Goal: Task Accomplishment & Management: Complete application form

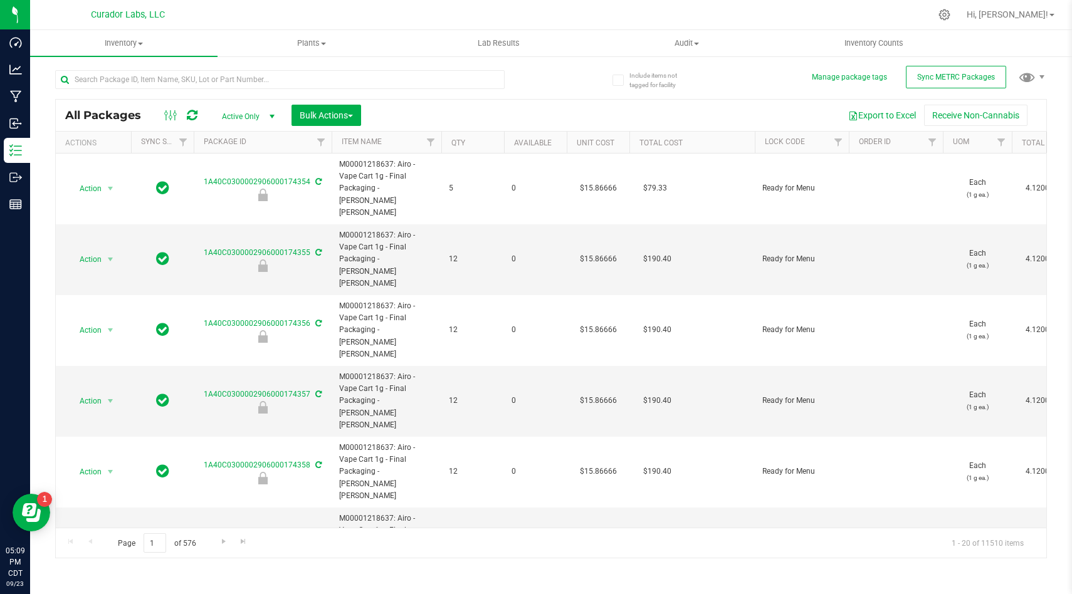
click at [36, 180] on div "Include items not tagged for facility Manage package tags Sync METRC Packages A…" at bounding box center [551, 246] width 1042 height 382
click at [31, 179] on div "Include items not tagged for facility Manage package tags Sync METRC Packages A…" at bounding box center [551, 246] width 1042 height 382
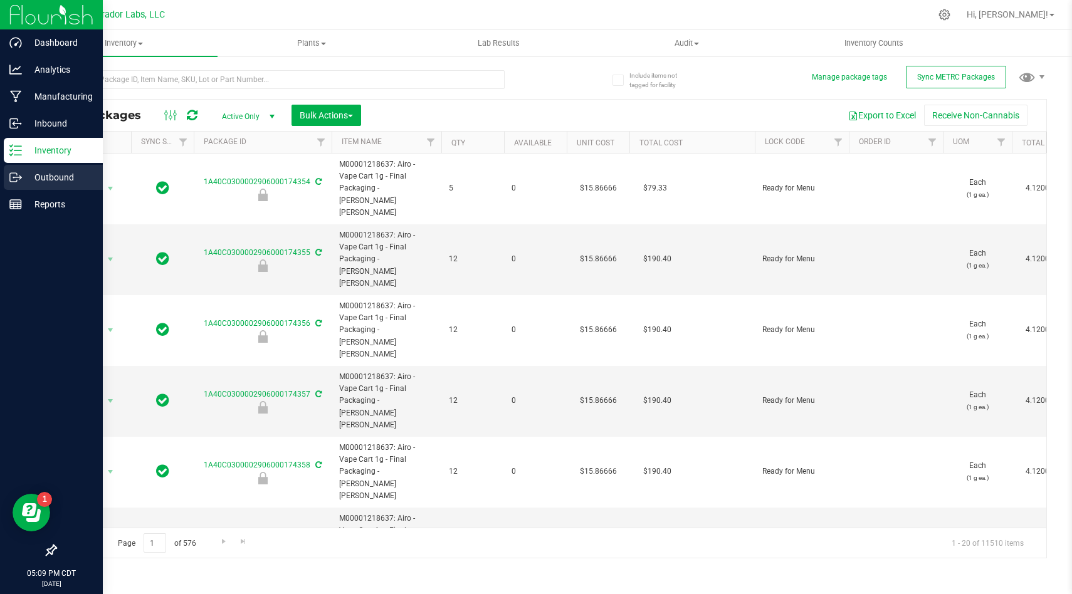
click at [26, 179] on p "Outbound" at bounding box center [59, 177] width 75 height 15
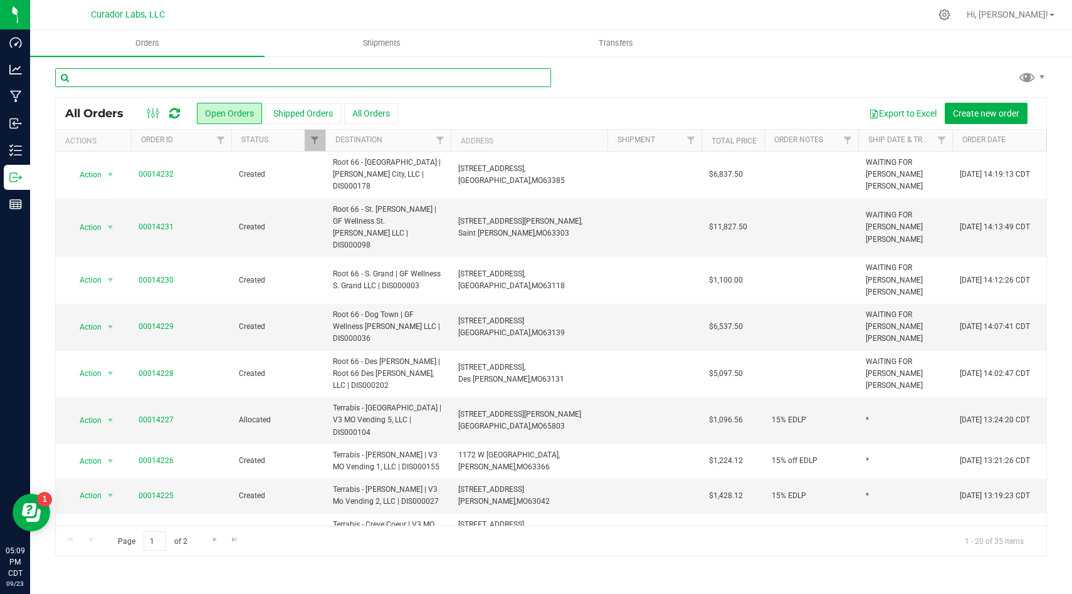
click at [414, 71] on input "text" at bounding box center [303, 77] width 496 height 19
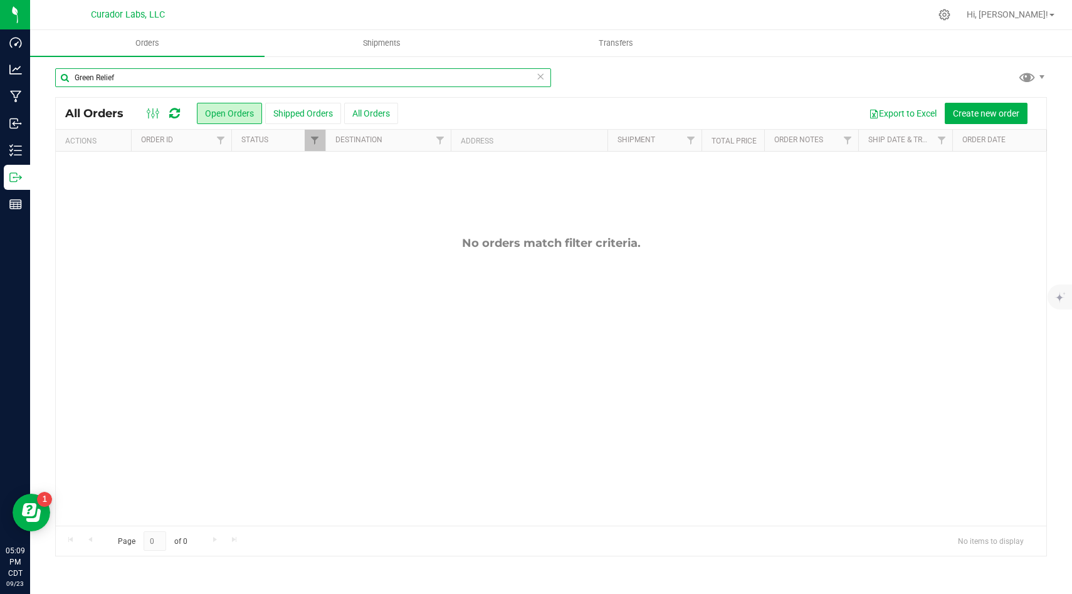
drag, startPoint x: 117, startPoint y: 73, endPoint x: 97, endPoint y: 77, distance: 19.9
click at [97, 77] on input "Green Relief" at bounding box center [303, 77] width 496 height 19
drag, startPoint x: 115, startPoint y: 79, endPoint x: 99, endPoint y: 77, distance: 15.8
click at [99, 77] on input "Green Relief" at bounding box center [303, 77] width 496 height 19
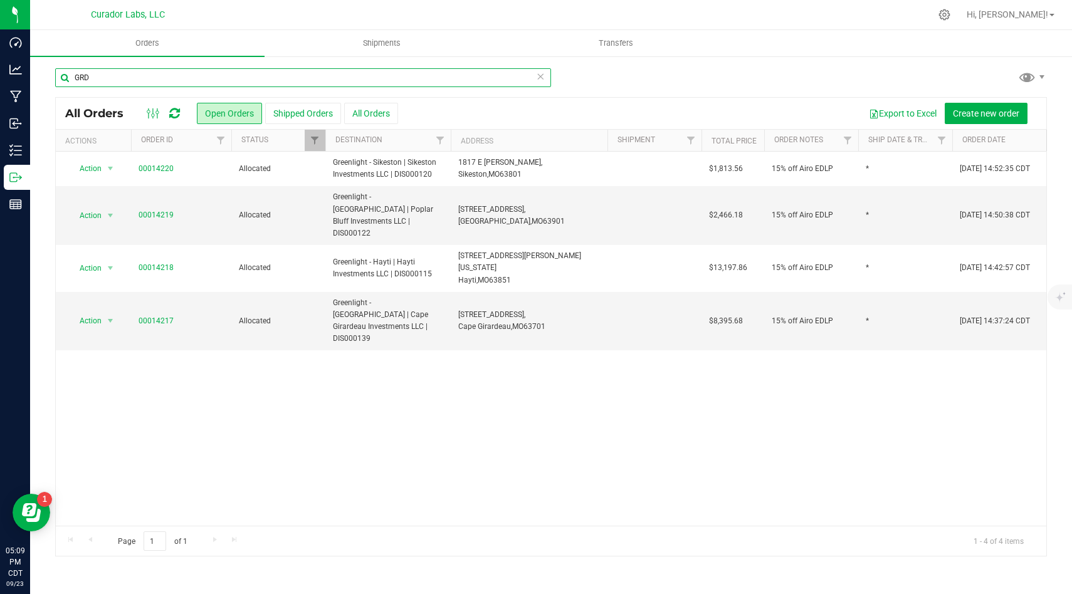
type input "GRD"
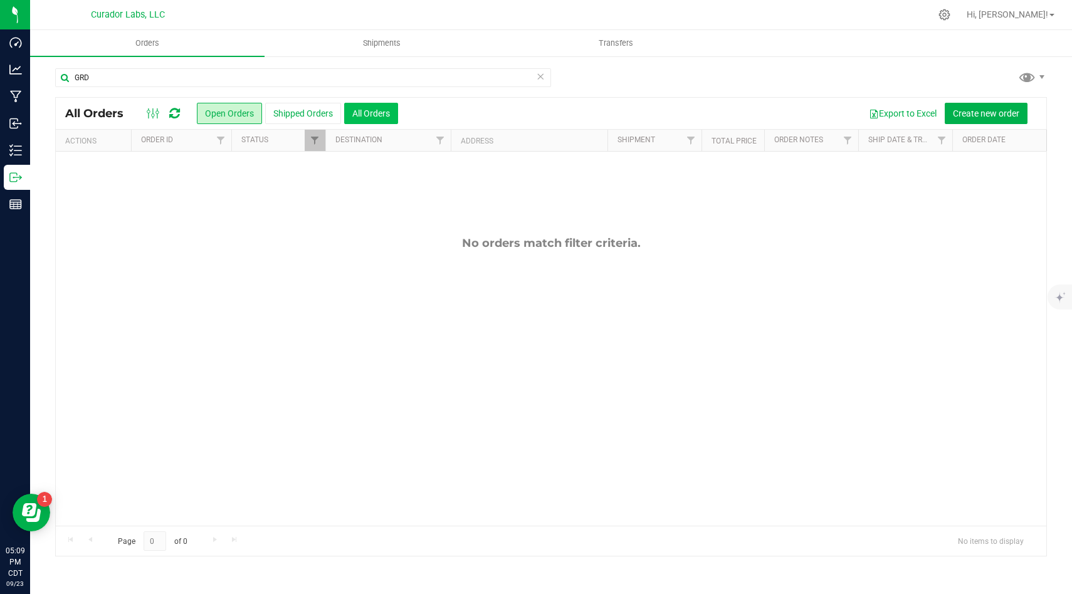
click at [360, 115] on button "All Orders" at bounding box center [371, 113] width 54 height 21
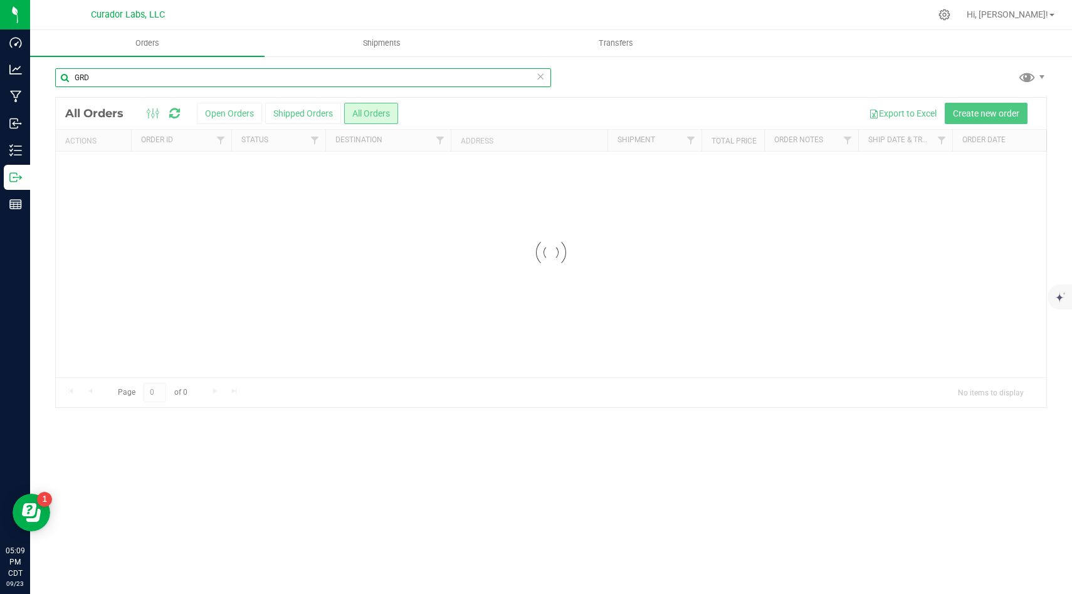
click at [148, 80] on input "GRD" at bounding box center [303, 77] width 496 height 19
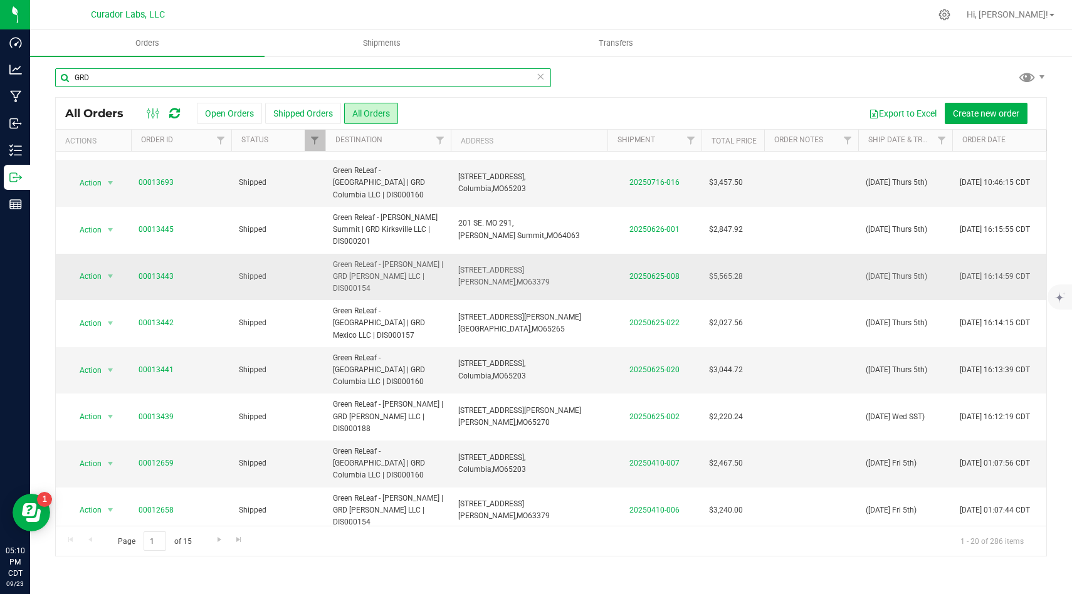
scroll to position [253, 0]
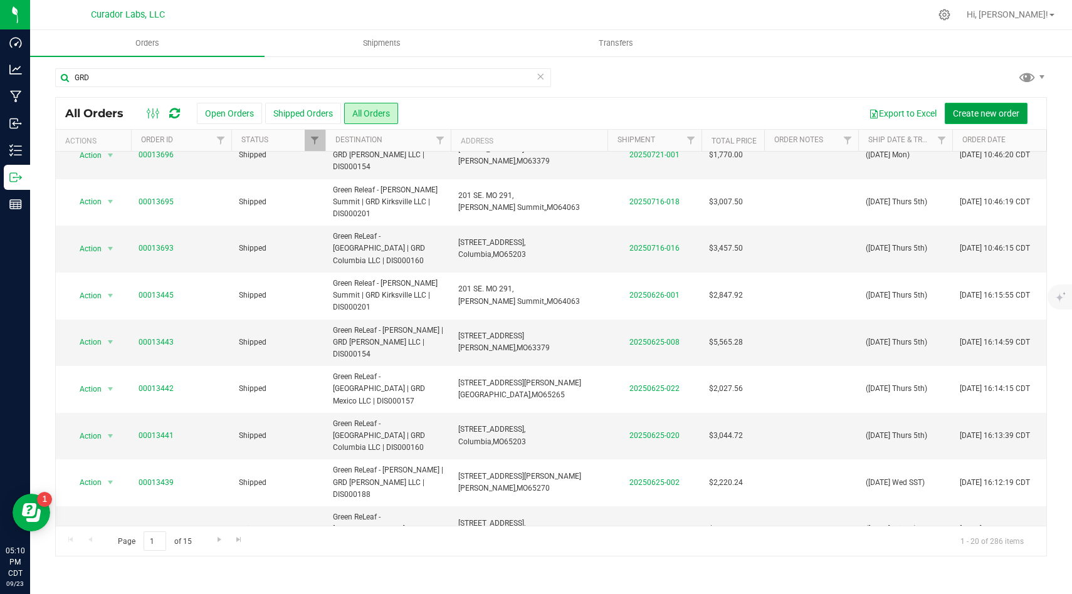
click at [977, 114] on span "Create new order" at bounding box center [986, 113] width 66 height 10
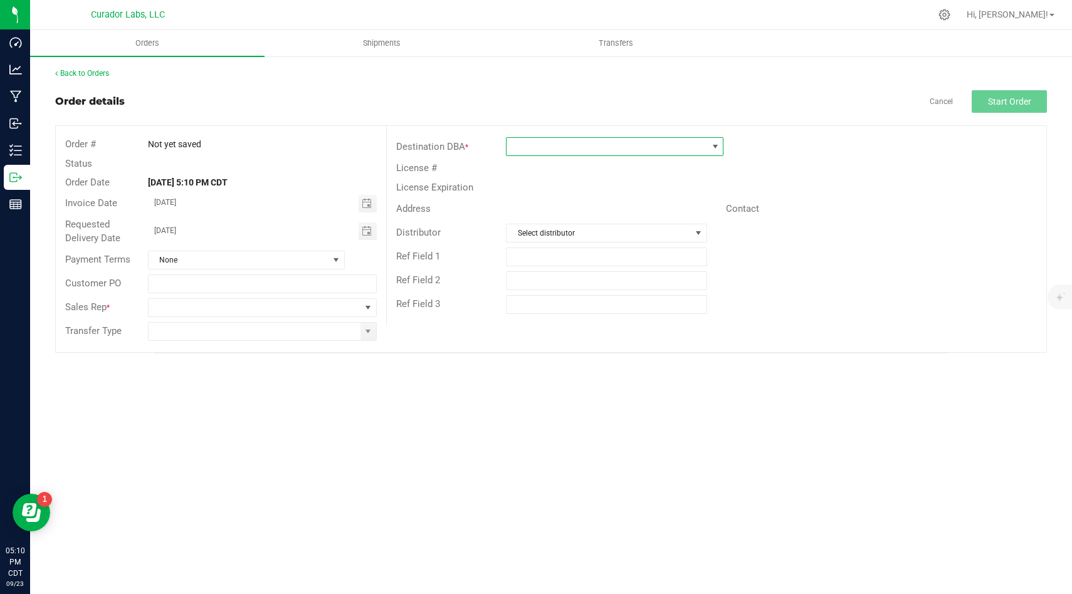
click at [719, 152] on span at bounding box center [715, 147] width 16 height 18
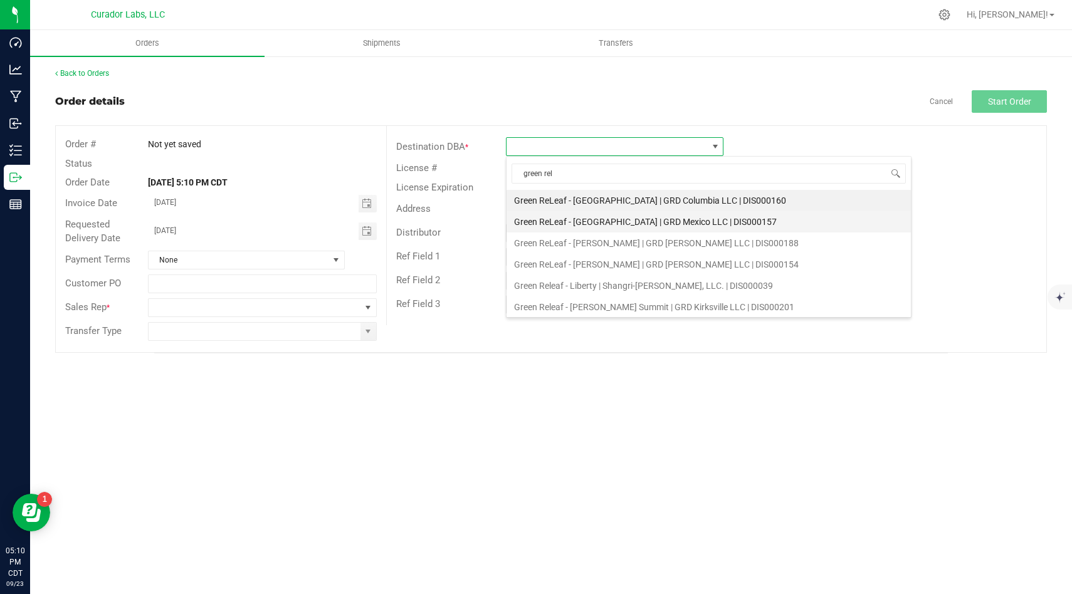
scroll to position [24, 0]
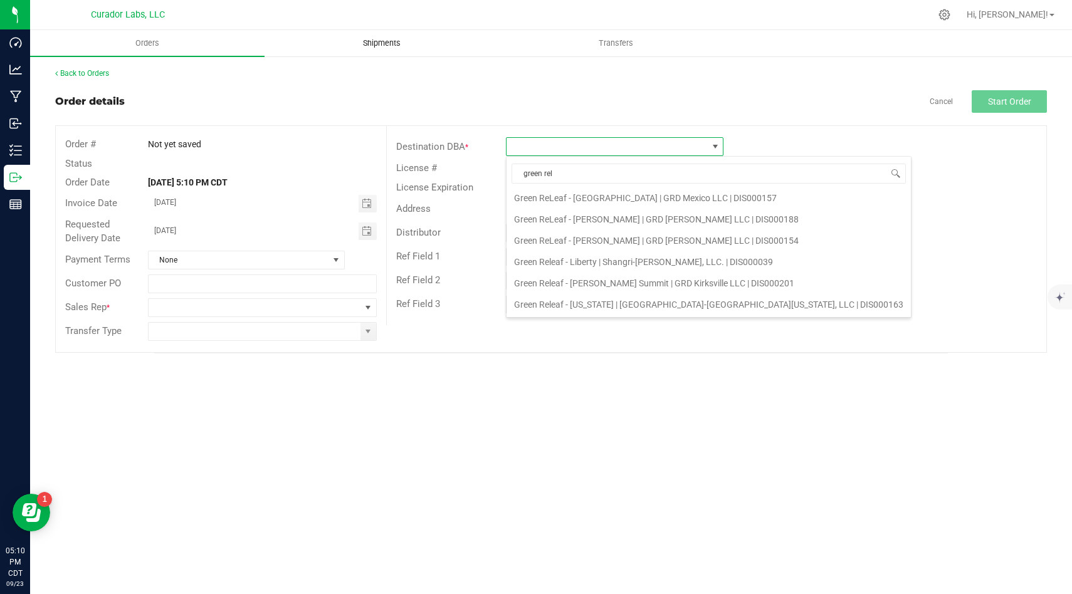
type input "green rel"
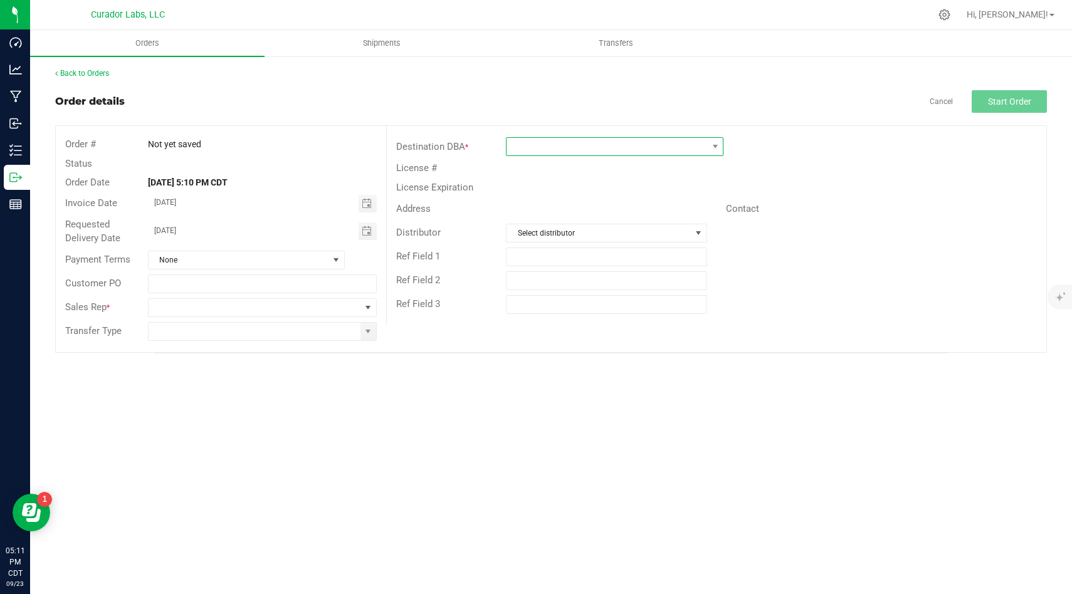
click at [619, 144] on span at bounding box center [607, 147] width 201 height 18
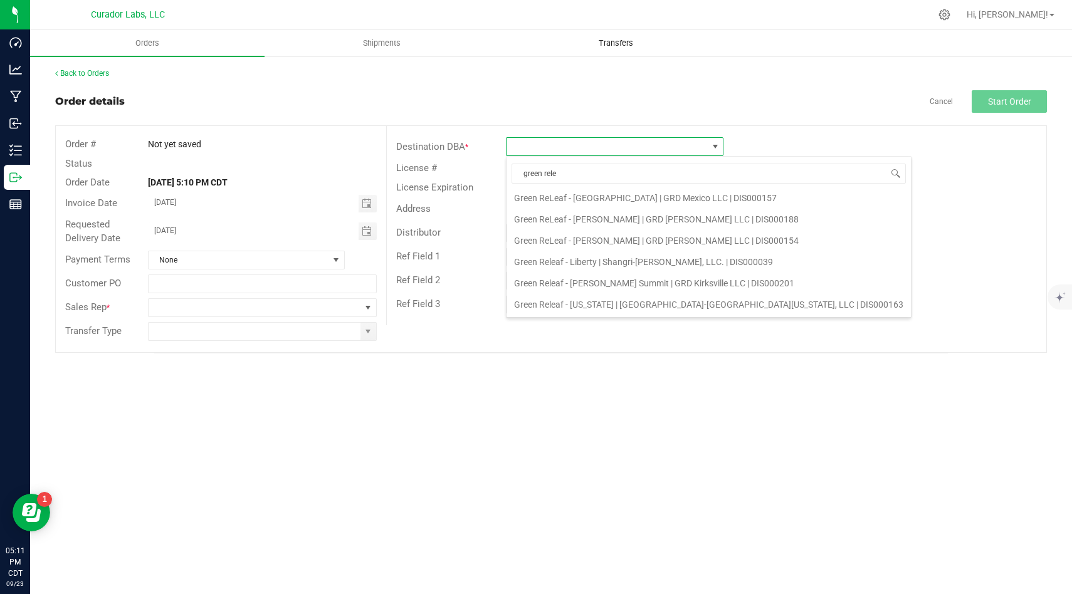
type input "green rele"
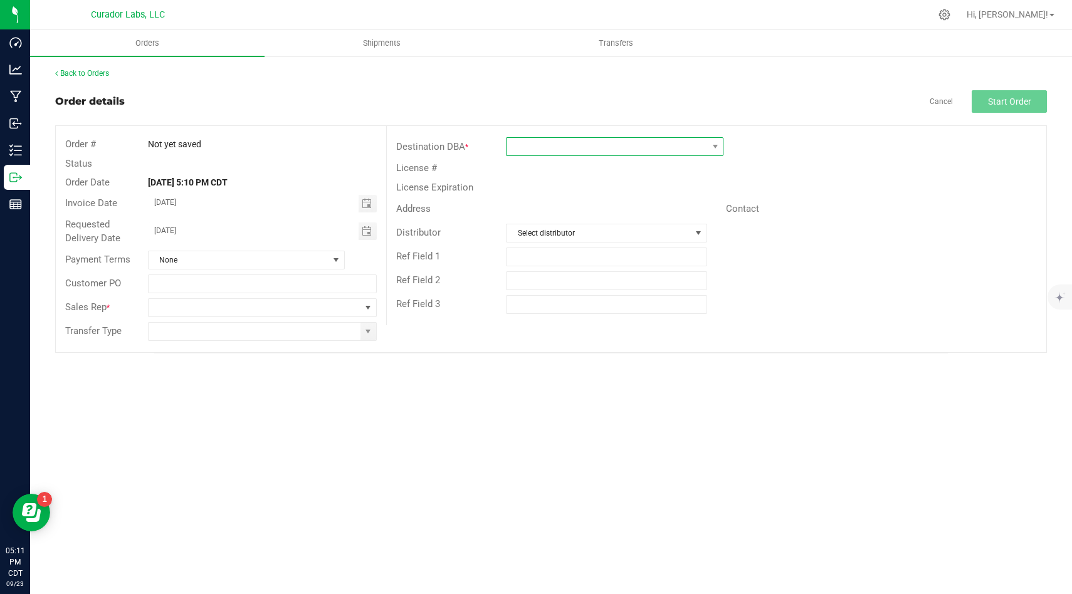
click at [532, 140] on span at bounding box center [607, 147] width 201 height 18
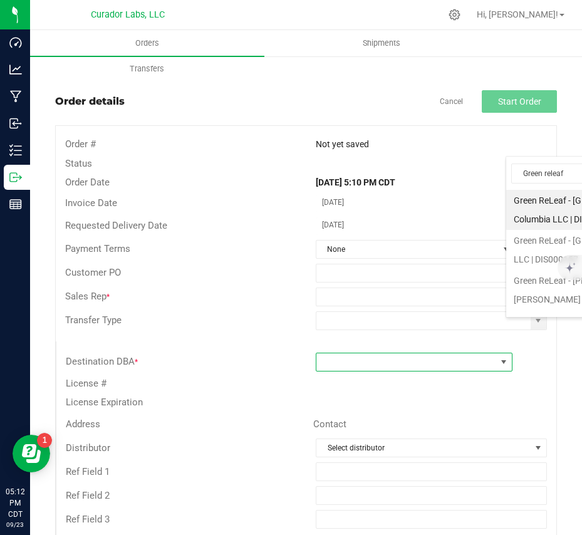
scroll to position [62667, 62489]
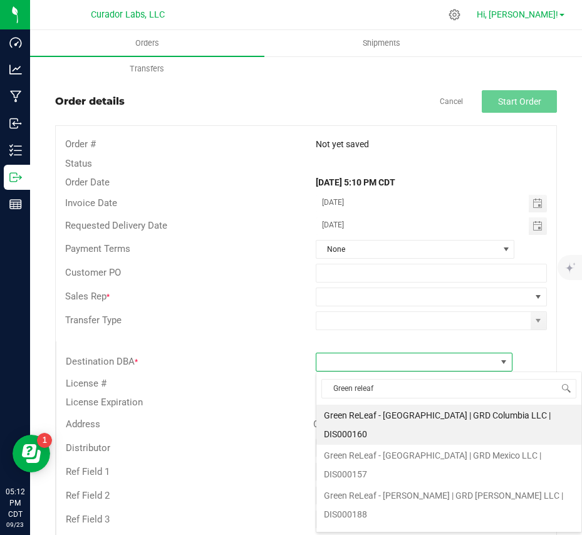
type input "Green releaf"
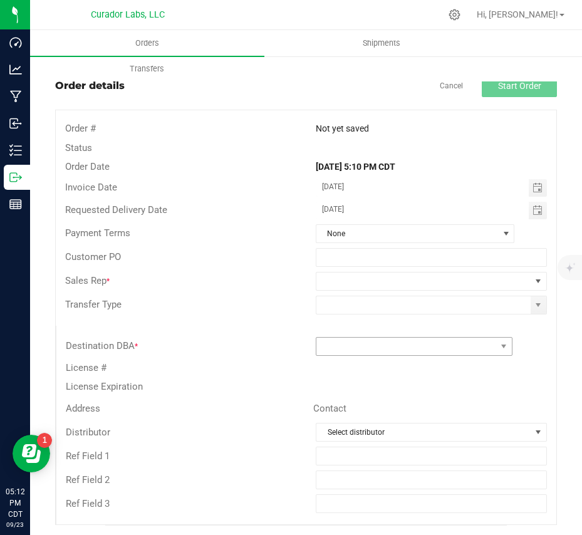
scroll to position [19, 0]
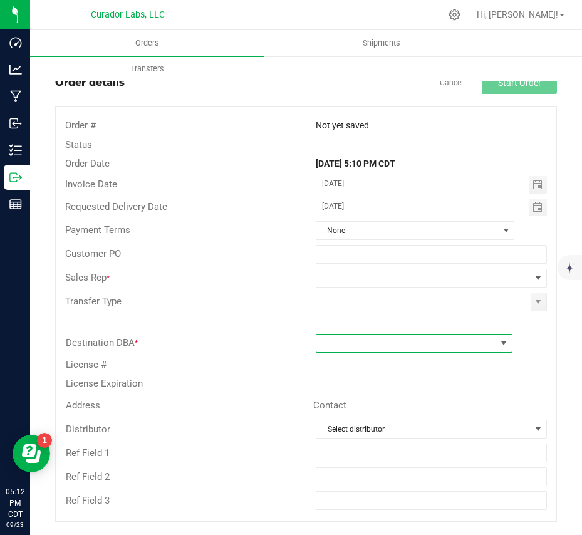
click at [411, 344] on span at bounding box center [407, 344] width 180 height 18
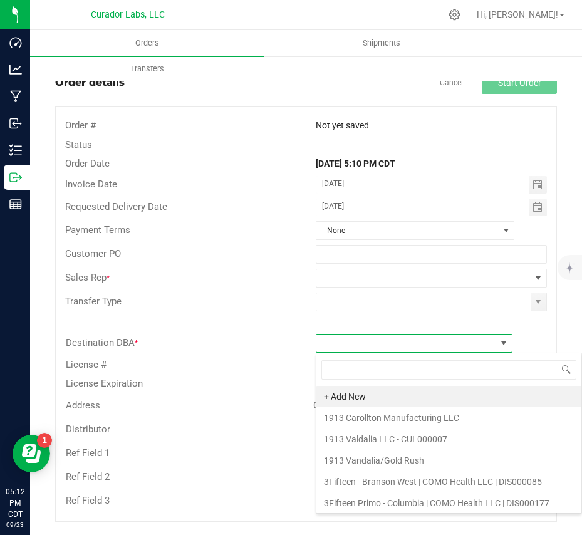
scroll to position [19, 197]
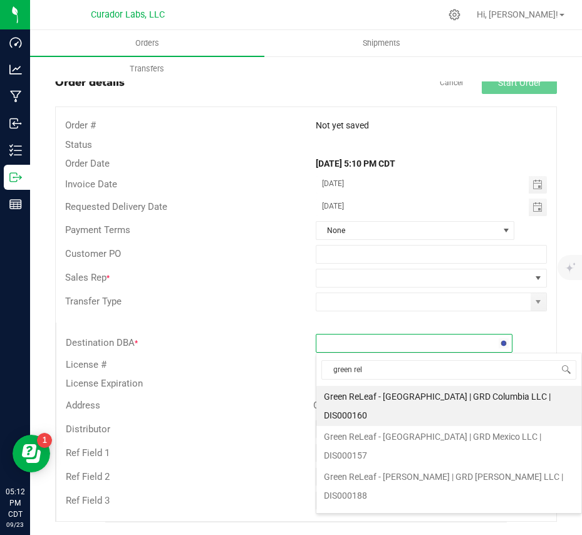
type input "green rela"
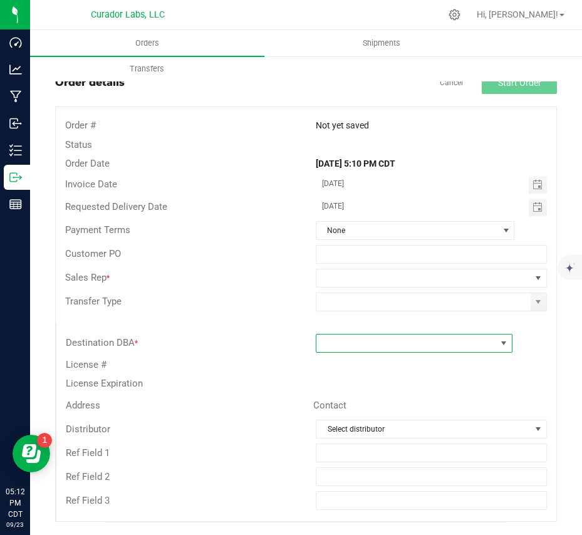
click at [456, 347] on span at bounding box center [407, 344] width 180 height 18
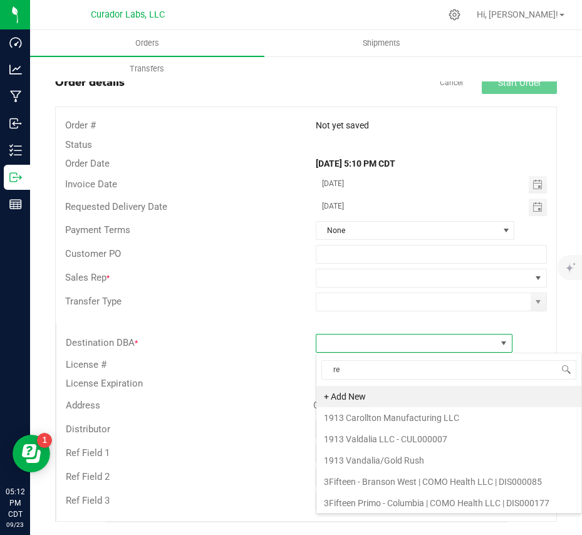
type input "r"
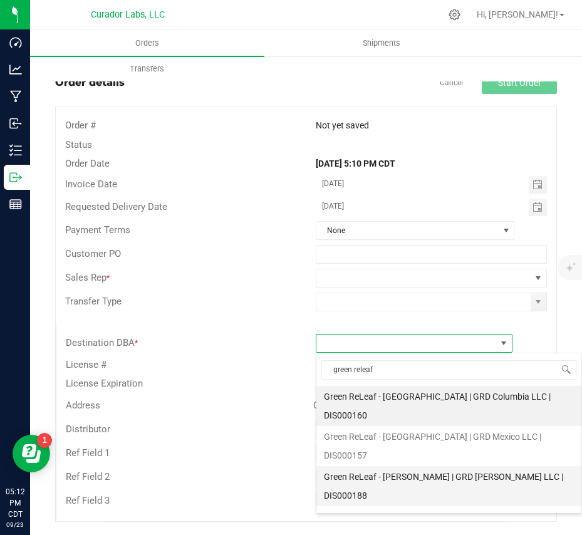
type input "green releaf"
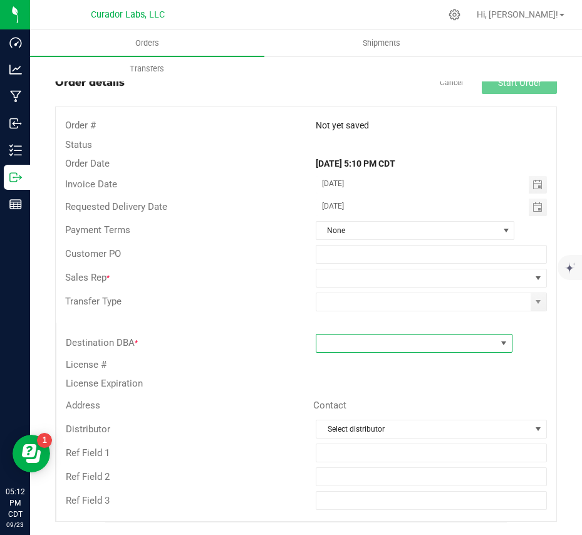
click at [501, 339] on span at bounding box center [504, 344] width 10 height 10
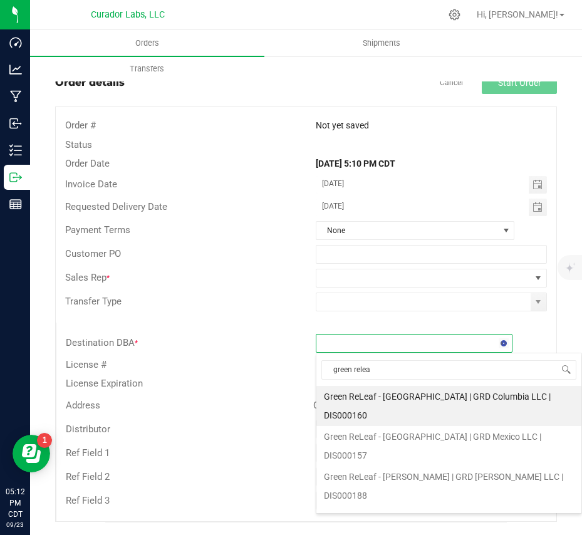
type input "green releaf"
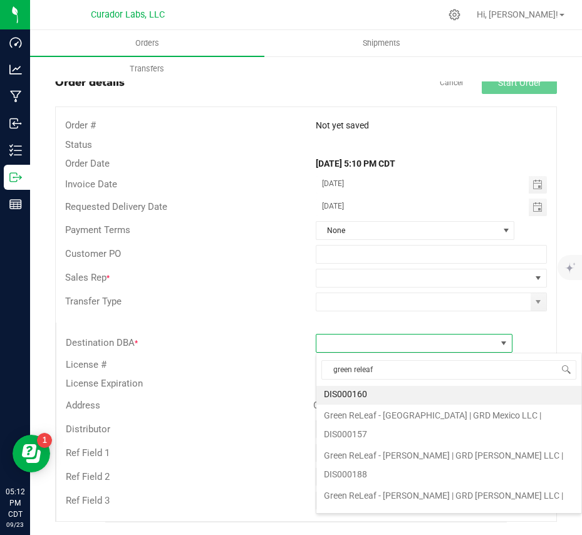
scroll to position [24, 0]
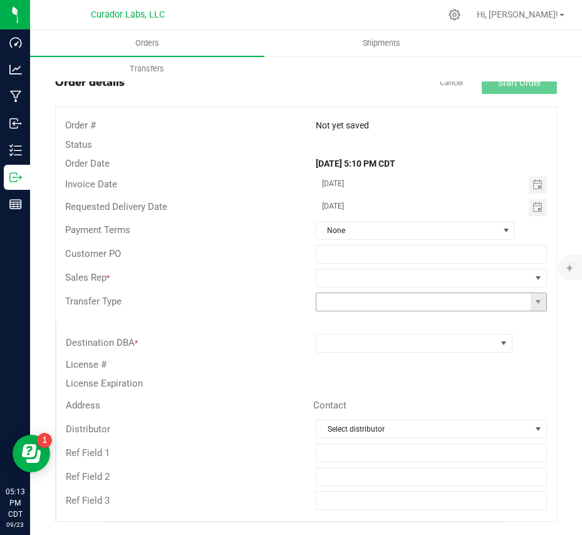
click at [457, 298] on input at bounding box center [424, 302] width 215 height 18
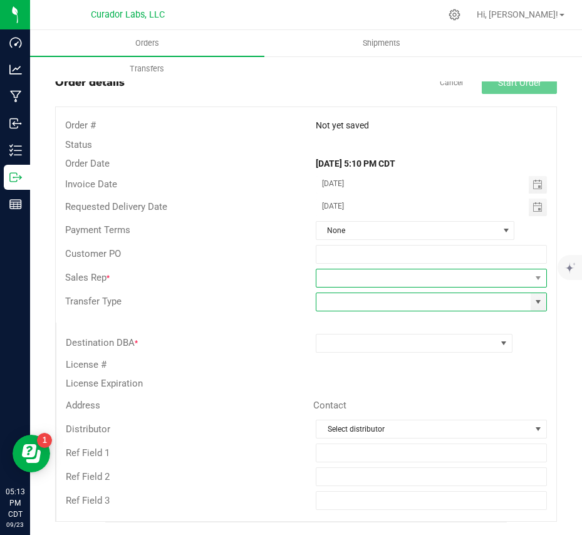
click at [467, 283] on span at bounding box center [424, 279] width 215 height 18
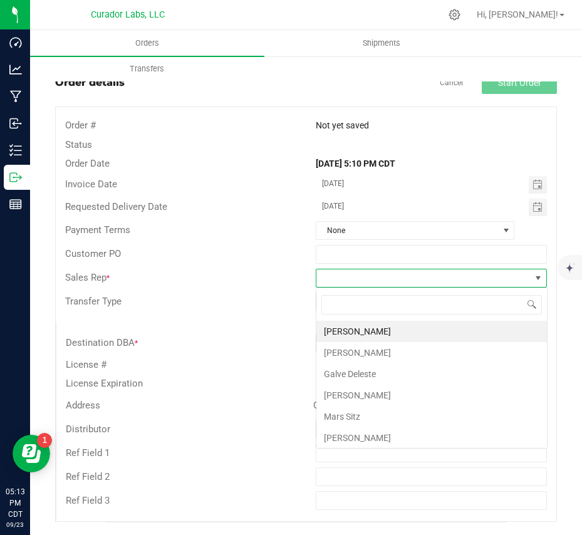
scroll to position [19, 231]
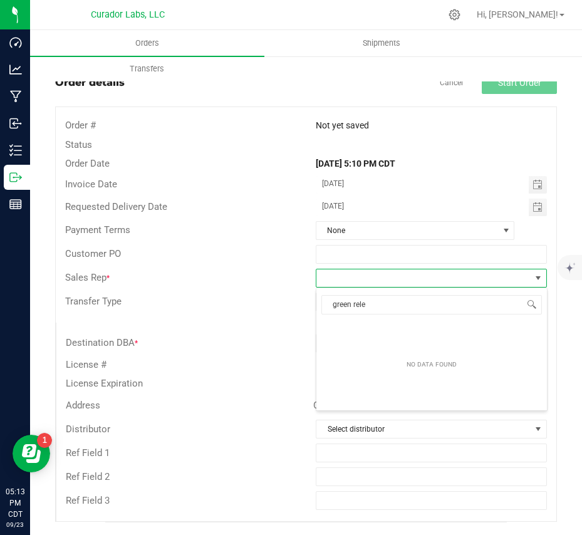
type input "green rel"
click at [276, 367] on div "License #" at bounding box center [181, 365] width 250 height 14
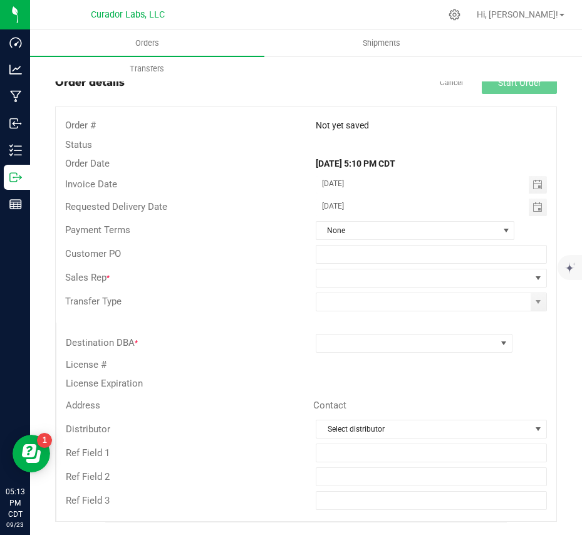
click at [286, 309] on div "Transfer Type" at bounding box center [306, 302] width 501 height 24
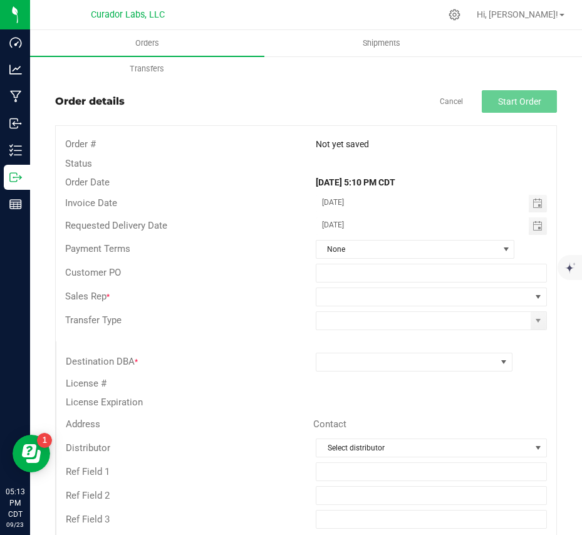
scroll to position [19, 0]
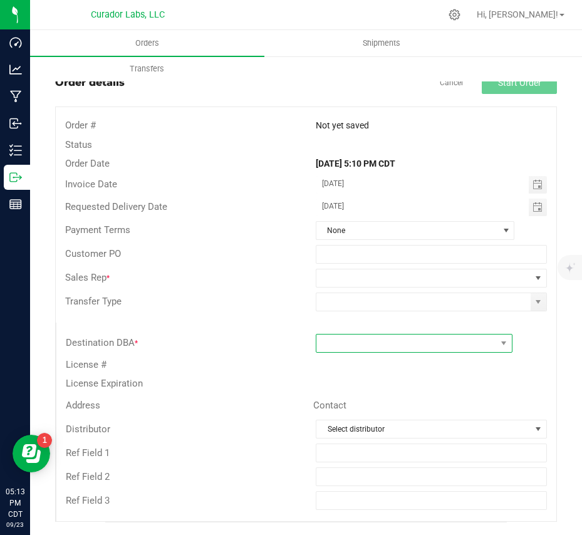
click at [407, 344] on span at bounding box center [407, 344] width 180 height 18
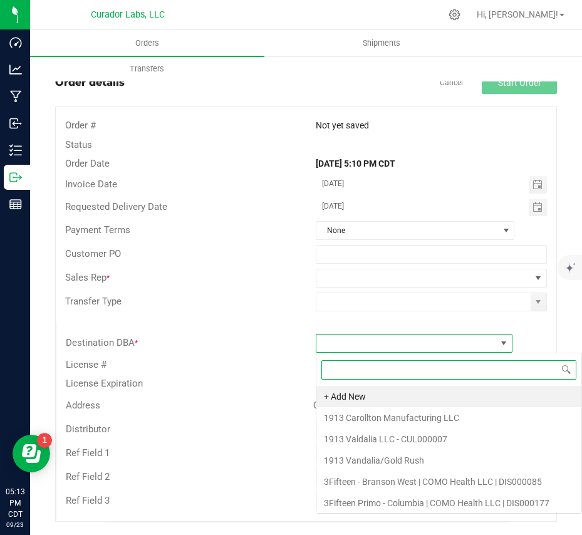
scroll to position [19, 197]
type input "green rel"
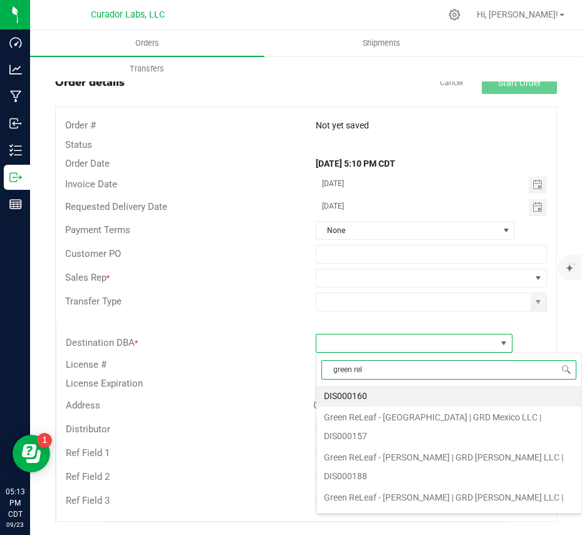
scroll to position [24, 0]
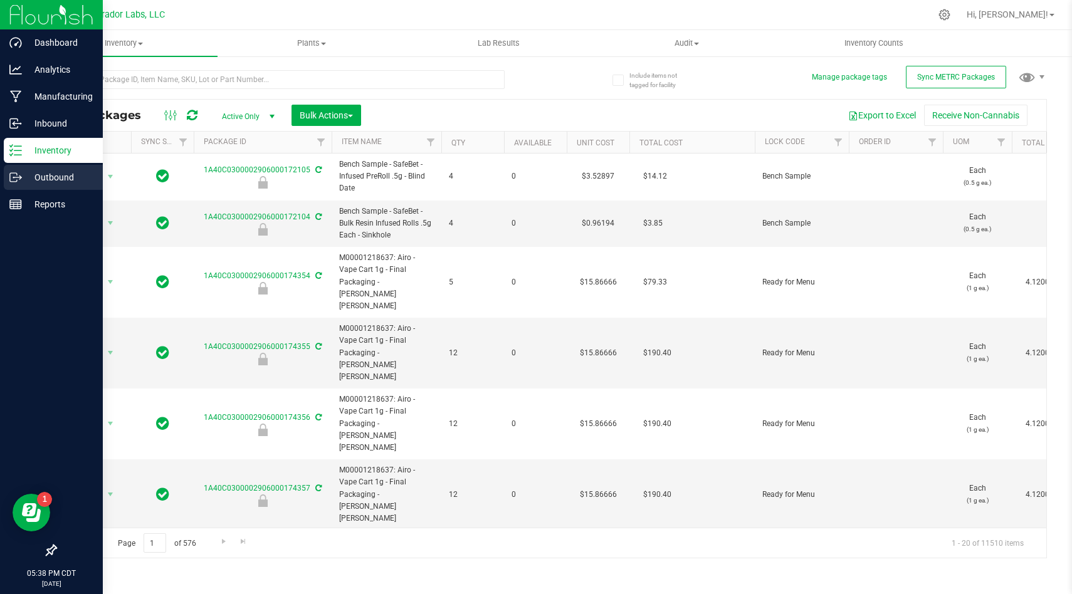
click at [55, 174] on p "Outbound" at bounding box center [59, 177] width 75 height 15
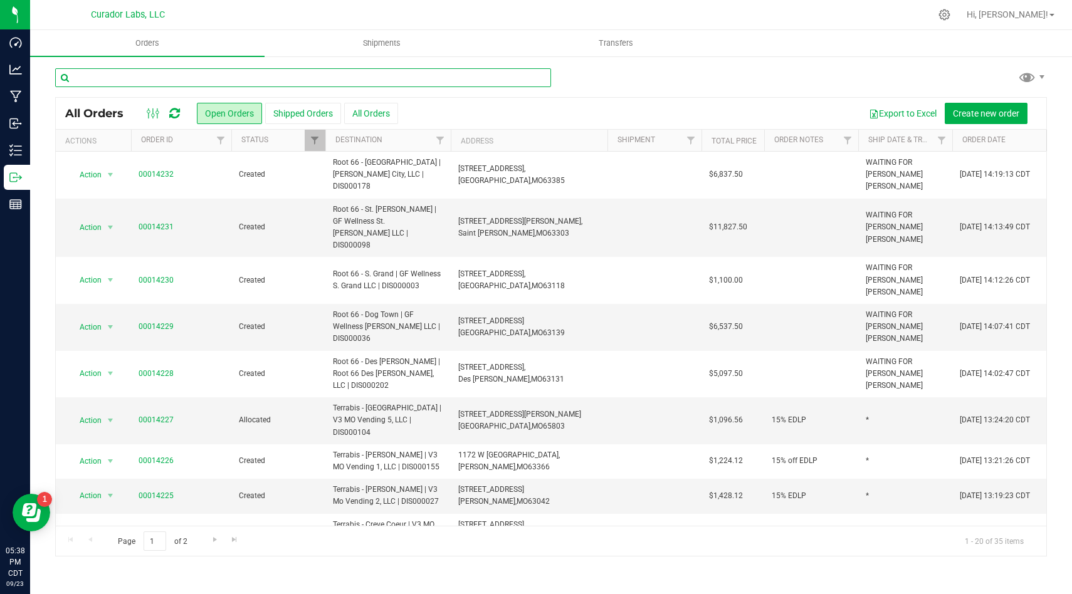
click at [432, 76] on input "text" at bounding box center [303, 77] width 496 height 19
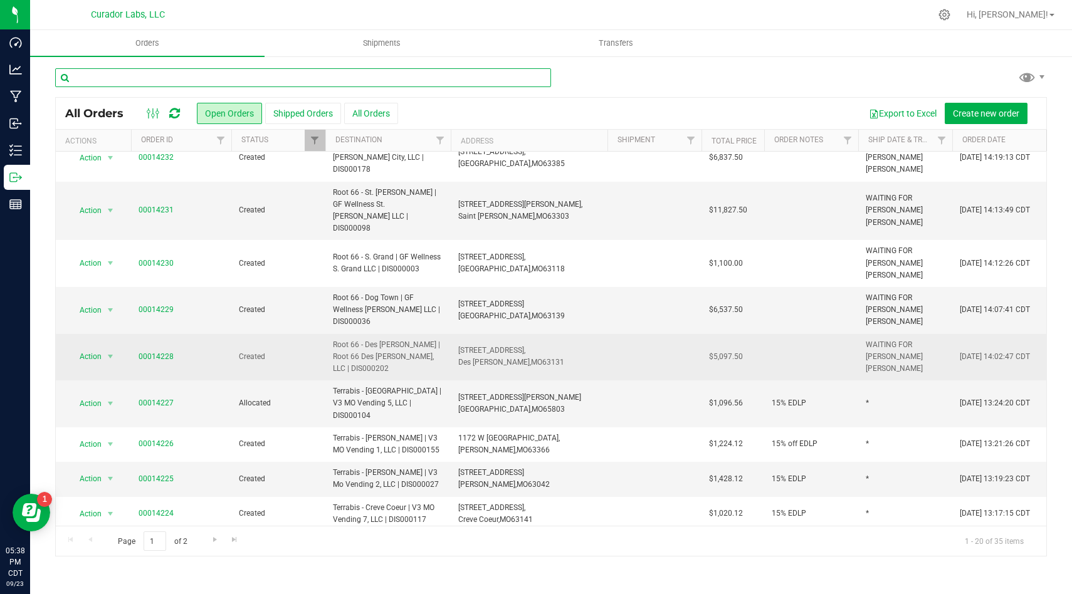
scroll to position [18, 0]
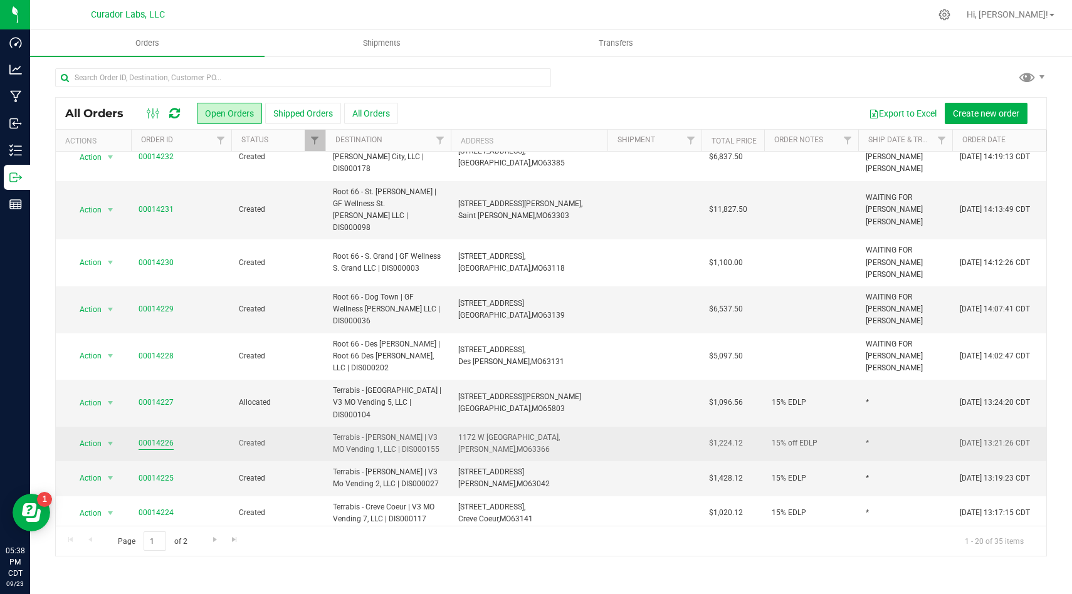
click at [155, 438] on link "00014226" at bounding box center [156, 444] width 35 height 12
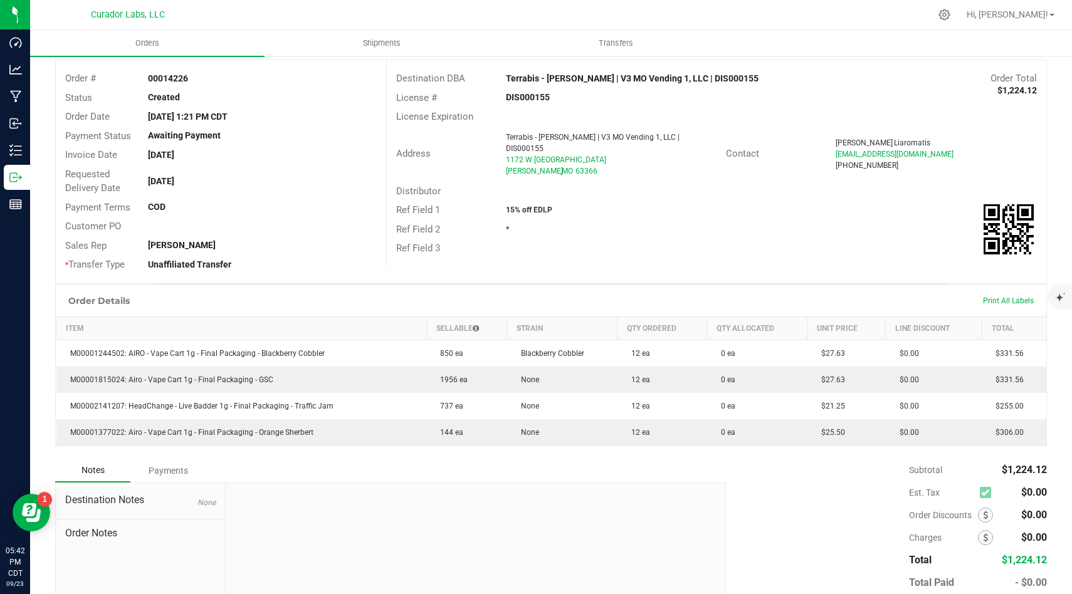
scroll to position [77, 0]
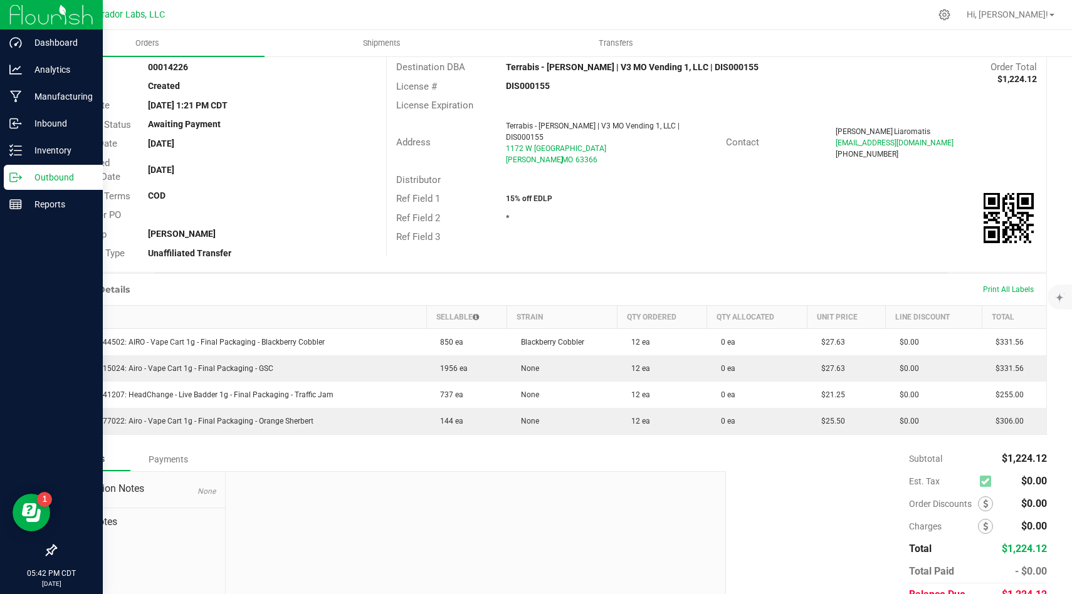
click at [29, 181] on p "Outbound" at bounding box center [59, 177] width 75 height 15
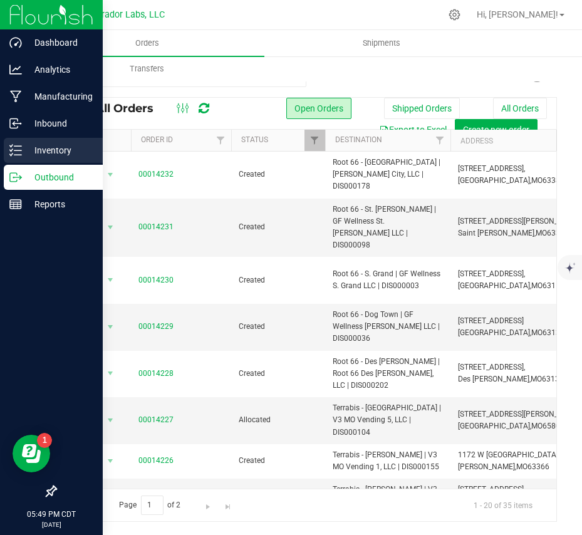
click at [18, 154] on icon at bounding box center [15, 150] width 13 height 13
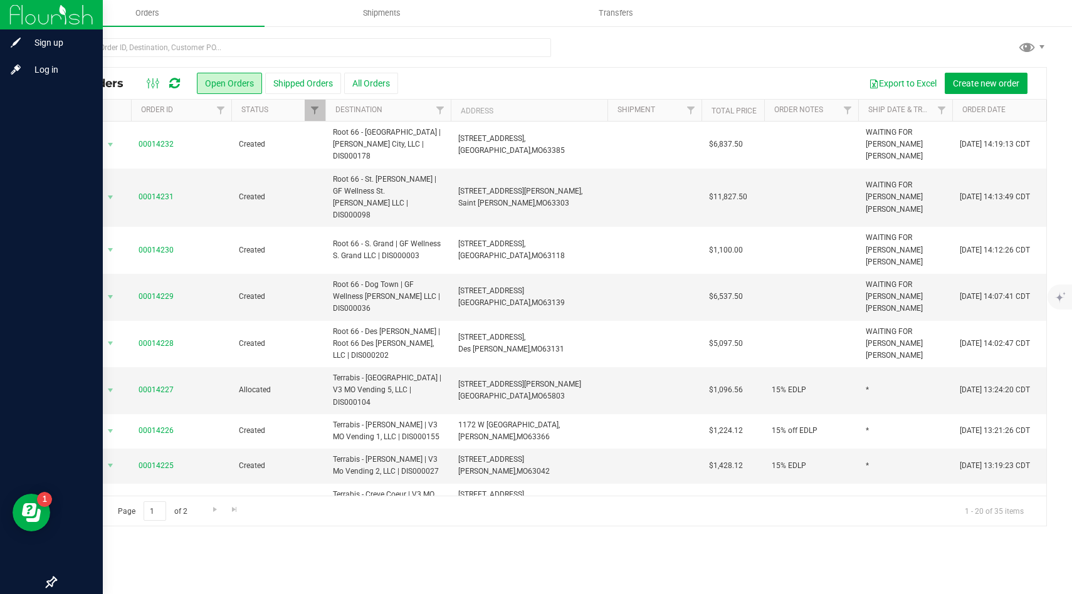
click at [639, 61] on div at bounding box center [551, 52] width 992 height 29
click at [26, 21] on img at bounding box center [51, 14] width 84 height 29
click at [23, 9] on img at bounding box center [51, 14] width 84 height 29
